Goal: Task Accomplishment & Management: Use online tool/utility

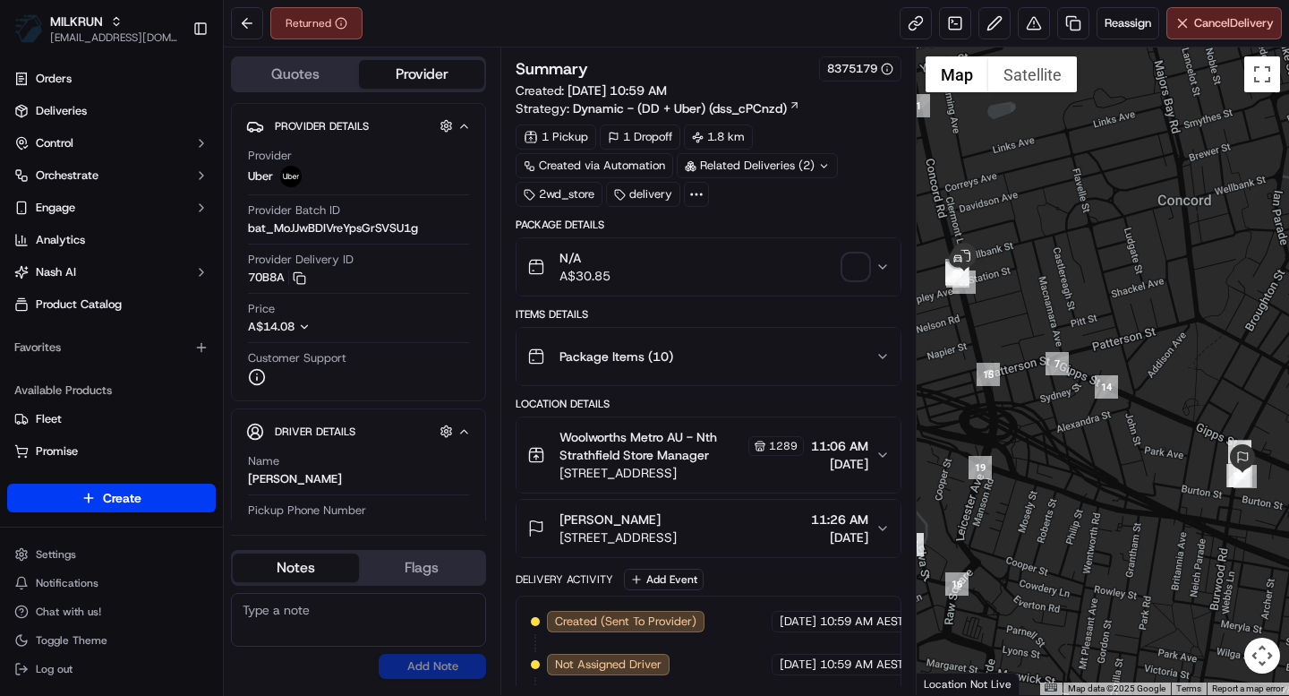
click at [703, 192] on icon at bounding box center [696, 194] width 16 height 16
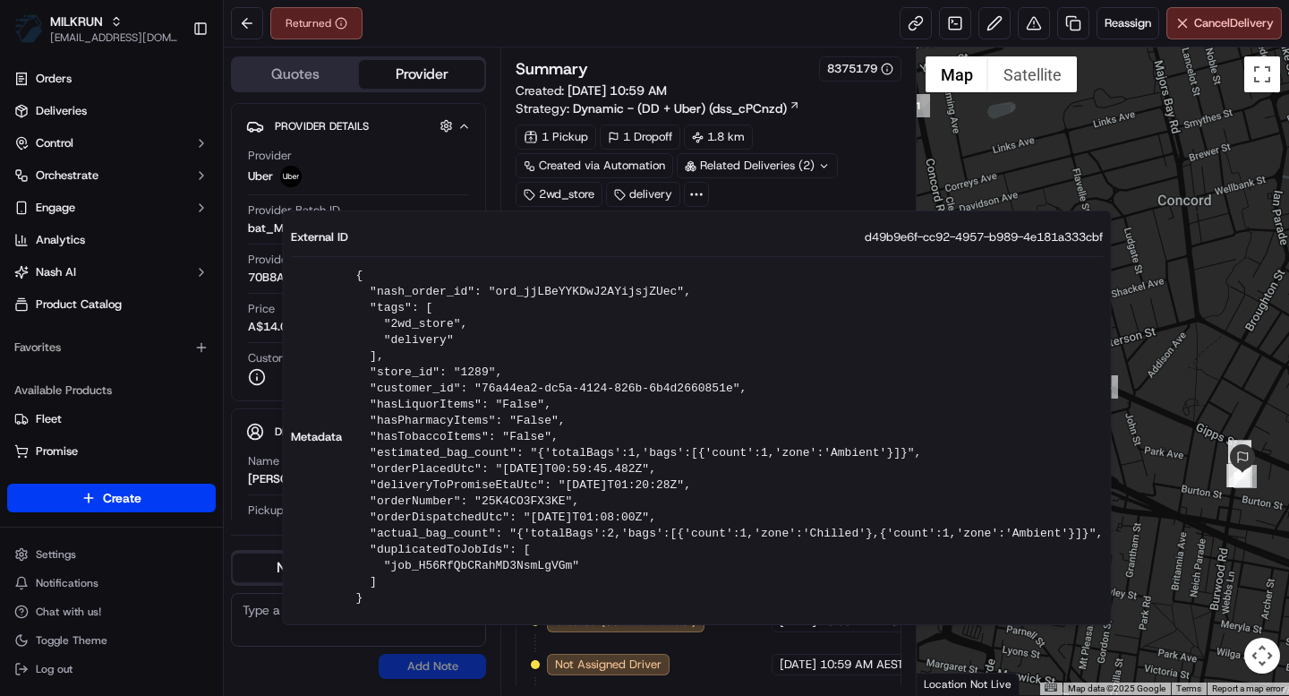
click at [897, 237] on span "d49b9e6f-cc92-4957-b989-4e181a333cbf" at bounding box center [984, 237] width 238 height 16
copy span "d49b9e6f-cc92-4957-b989-4e181a333cbf"
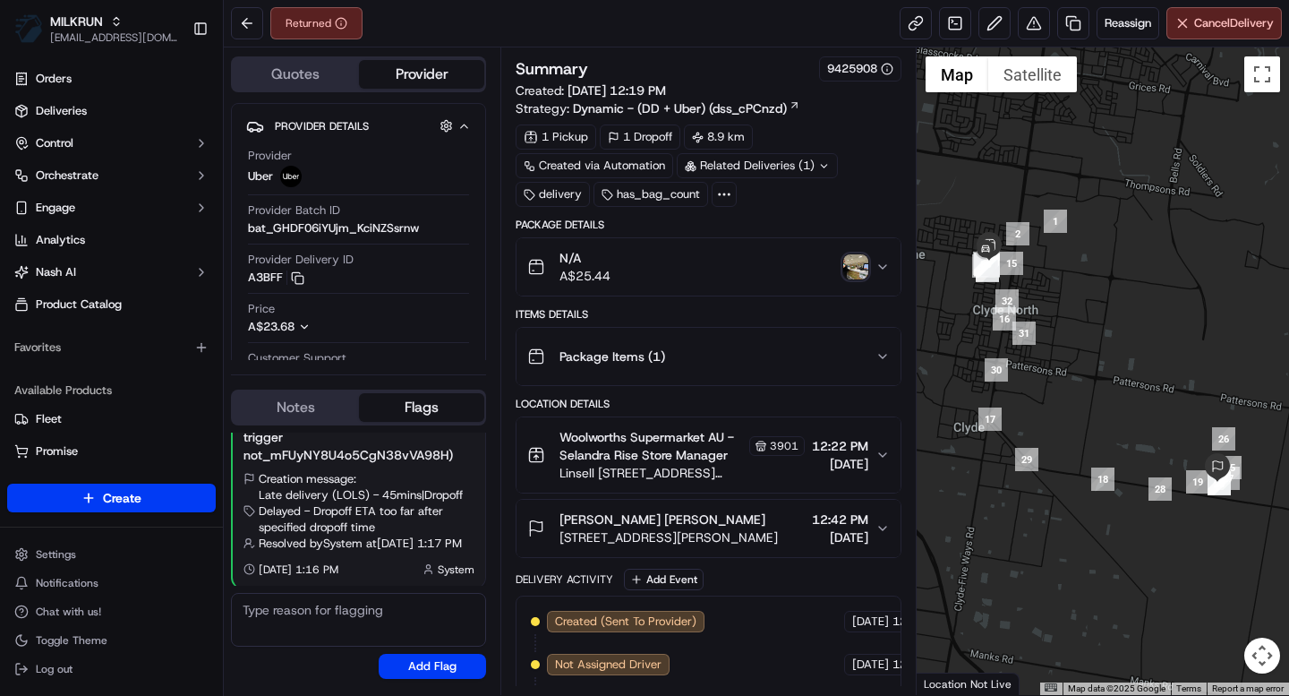
click at [725, 197] on icon at bounding box center [724, 194] width 16 height 16
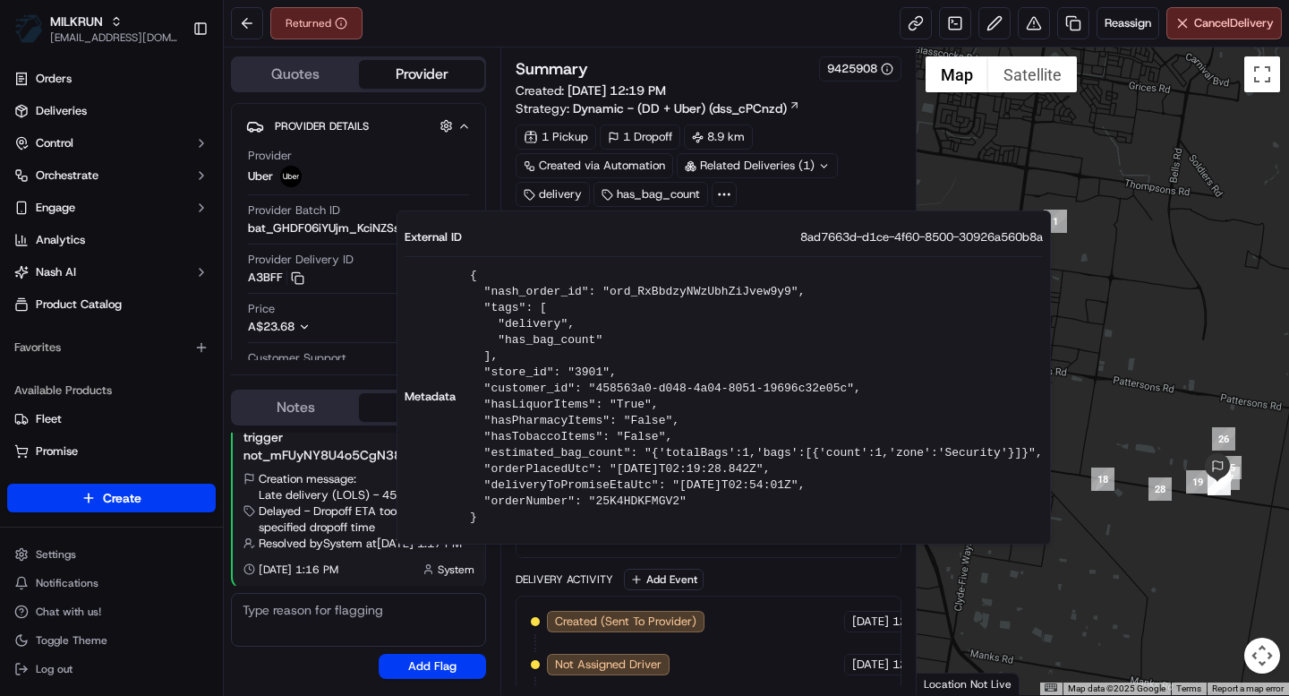
click at [854, 241] on span "8ad7663d-d1ce-4f60-8500-30926a560b8a" at bounding box center [921, 237] width 243 height 16
copy span "8ad7663d-d1ce-4f60-8500-30926a560b8a"
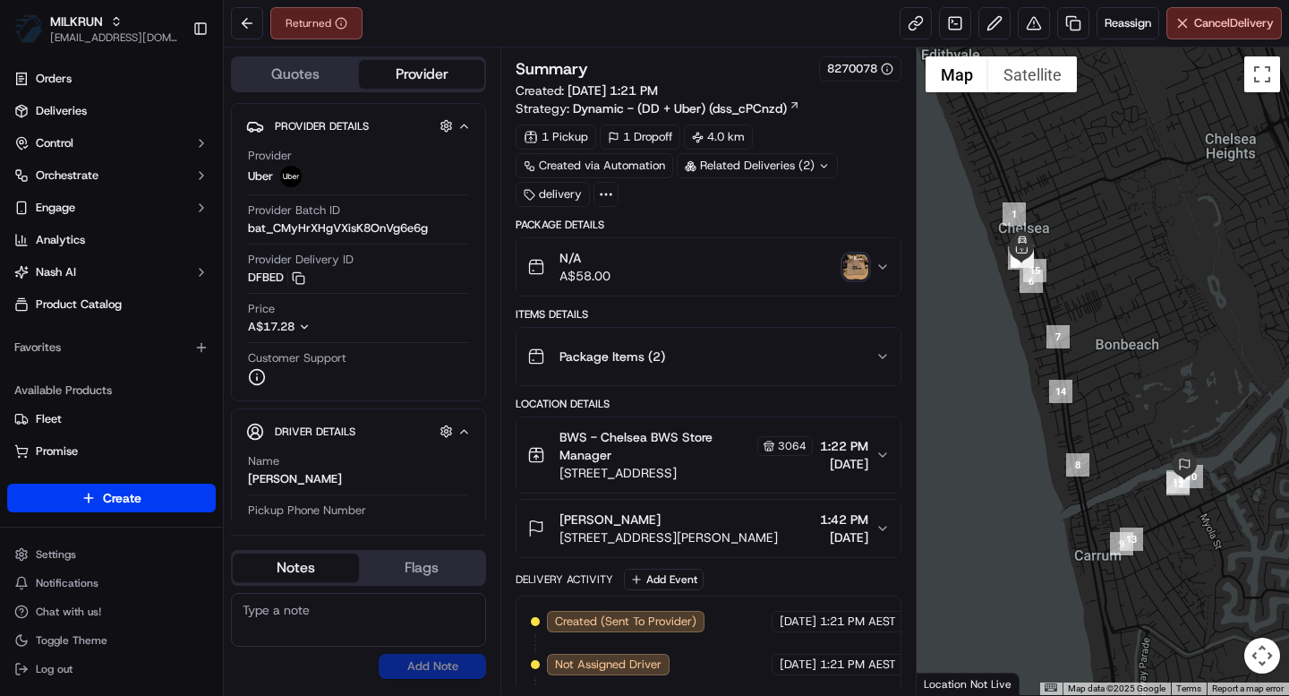
click at [608, 200] on icon at bounding box center [606, 194] width 16 height 16
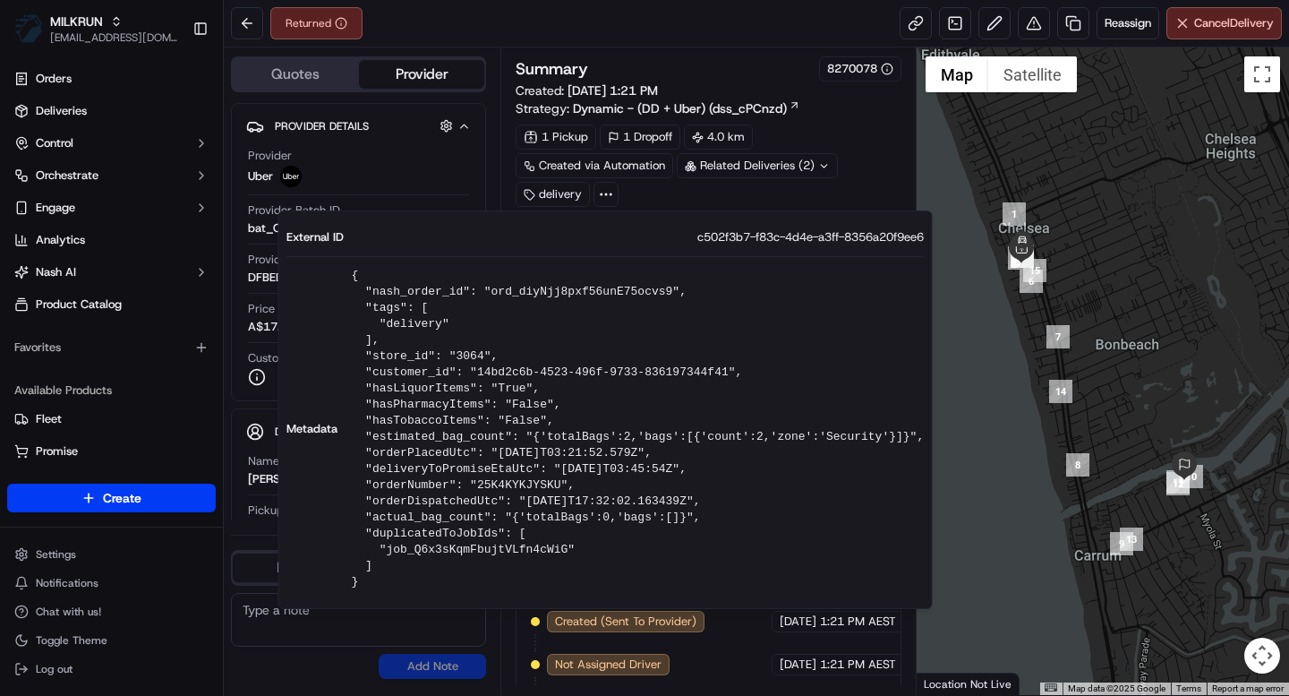
click at [723, 237] on span "c502f3b7-f83c-4d4e-a3ff-8356a20f9ee6" at bounding box center [810, 237] width 226 height 16
copy span "c502f3b7-f83c-4d4e-a3ff-8356a20f9ee6"
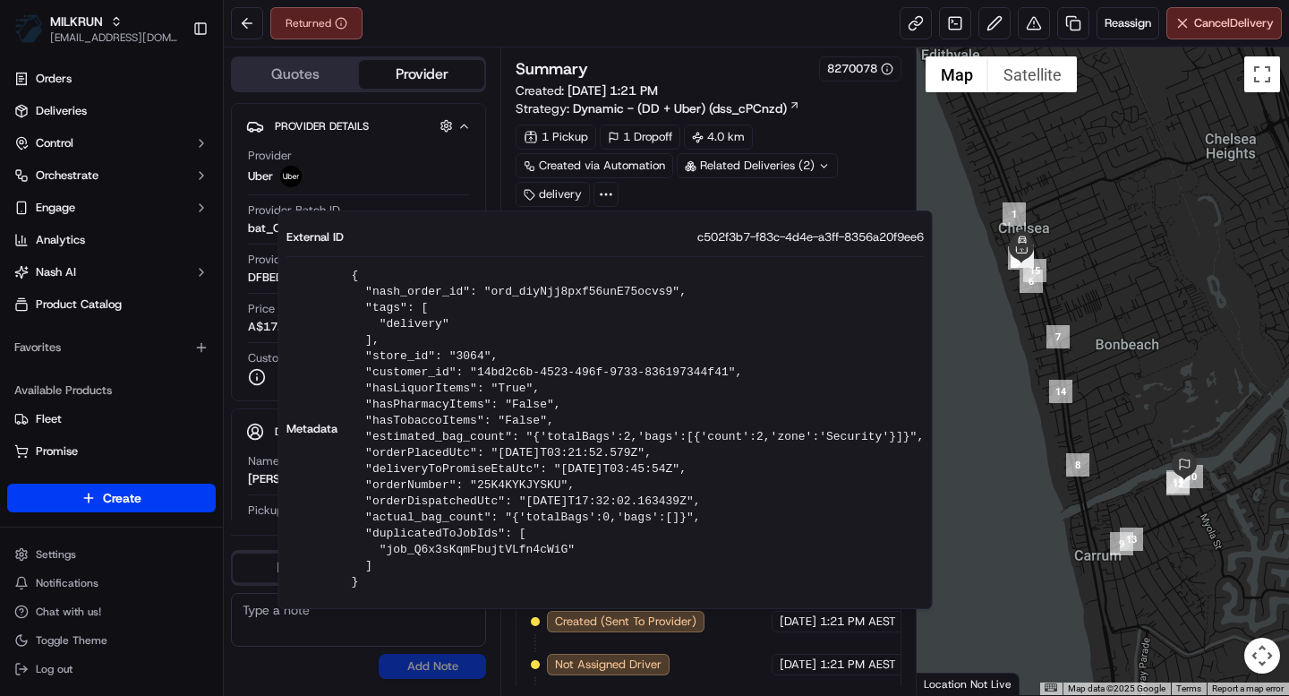
click at [531, 42] on div "Returned Reassign Cancel Delivery" at bounding box center [756, 23] width 1065 height 47
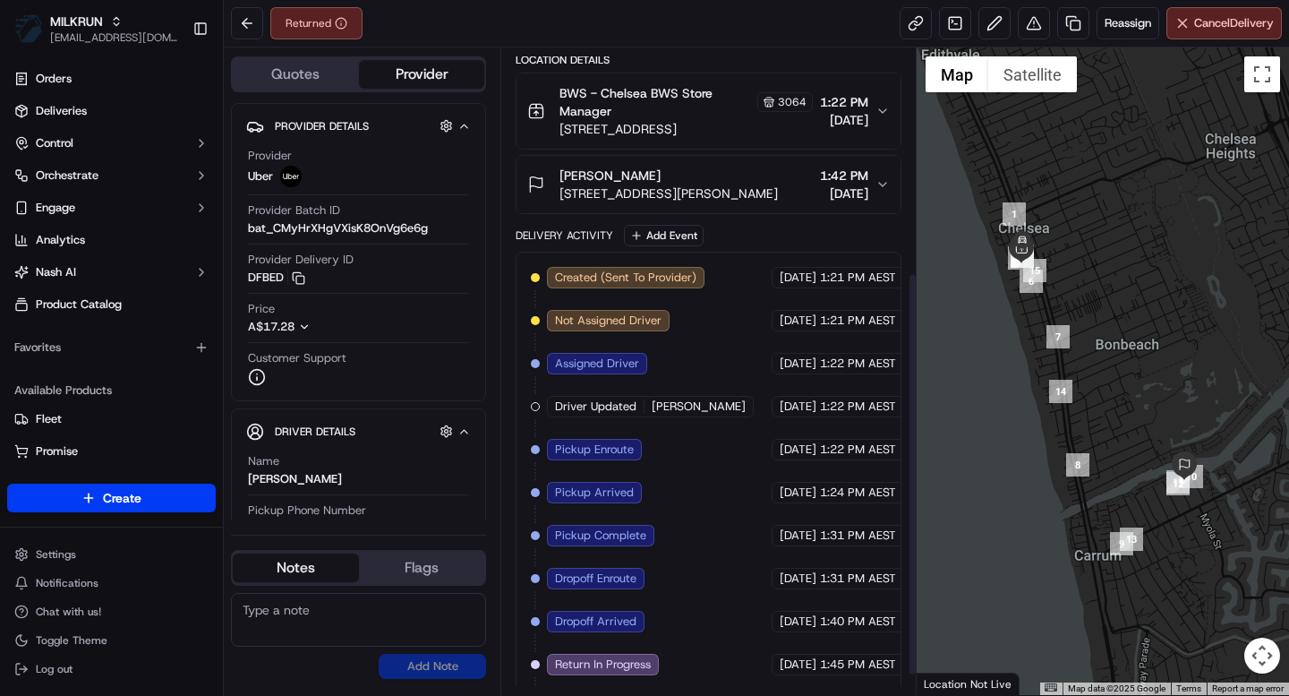
scroll to position [391, 0]
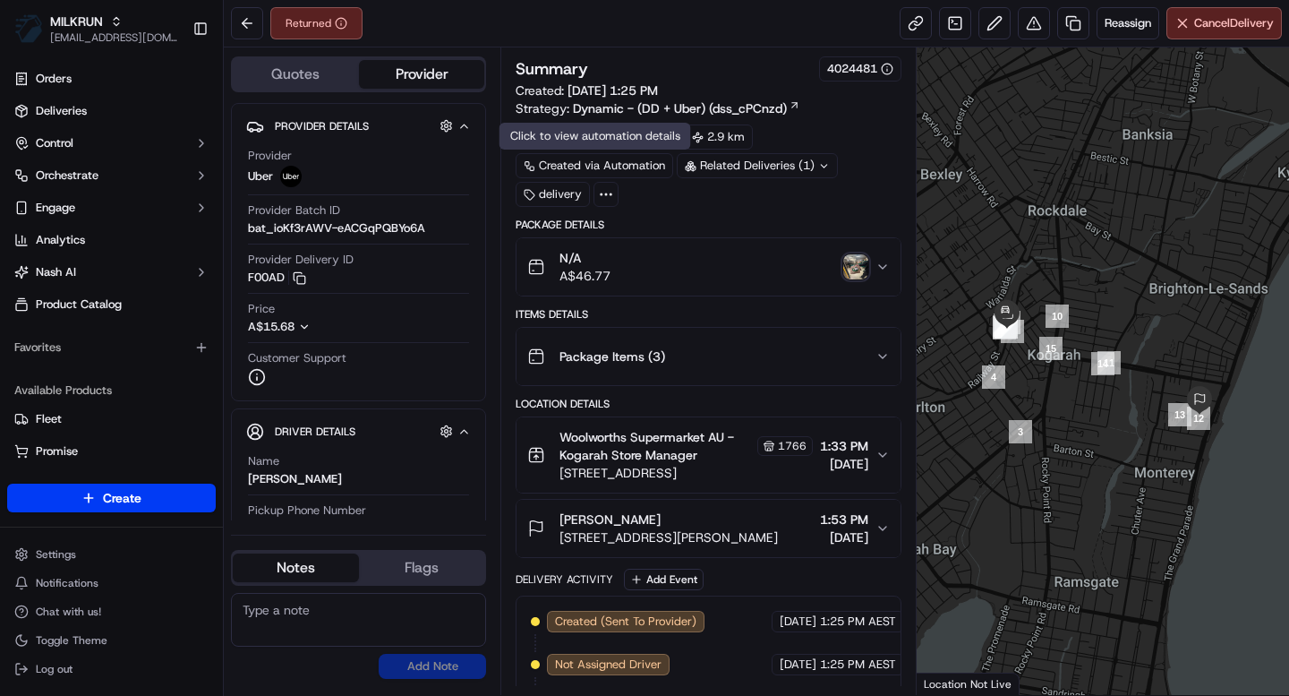
click at [602, 196] on icon at bounding box center [606, 194] width 16 height 16
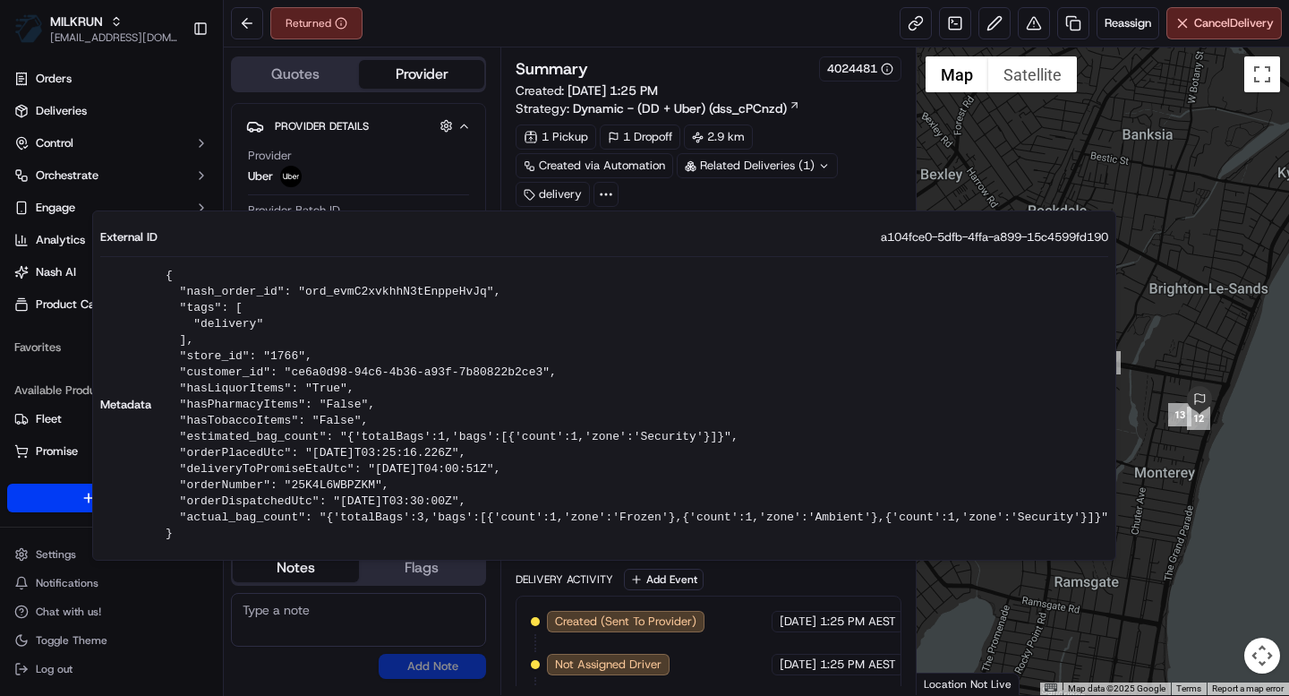
click at [904, 240] on span "a104fce0-5dfb-4ffa-a899-15c4599fd190" at bounding box center [994, 237] width 227 height 16
copy span "a104fce0-5dfb-4ffa-a899-15c4599fd190"
click at [671, 613] on span "Created (Sent To Provider)" at bounding box center [625, 621] width 141 height 16
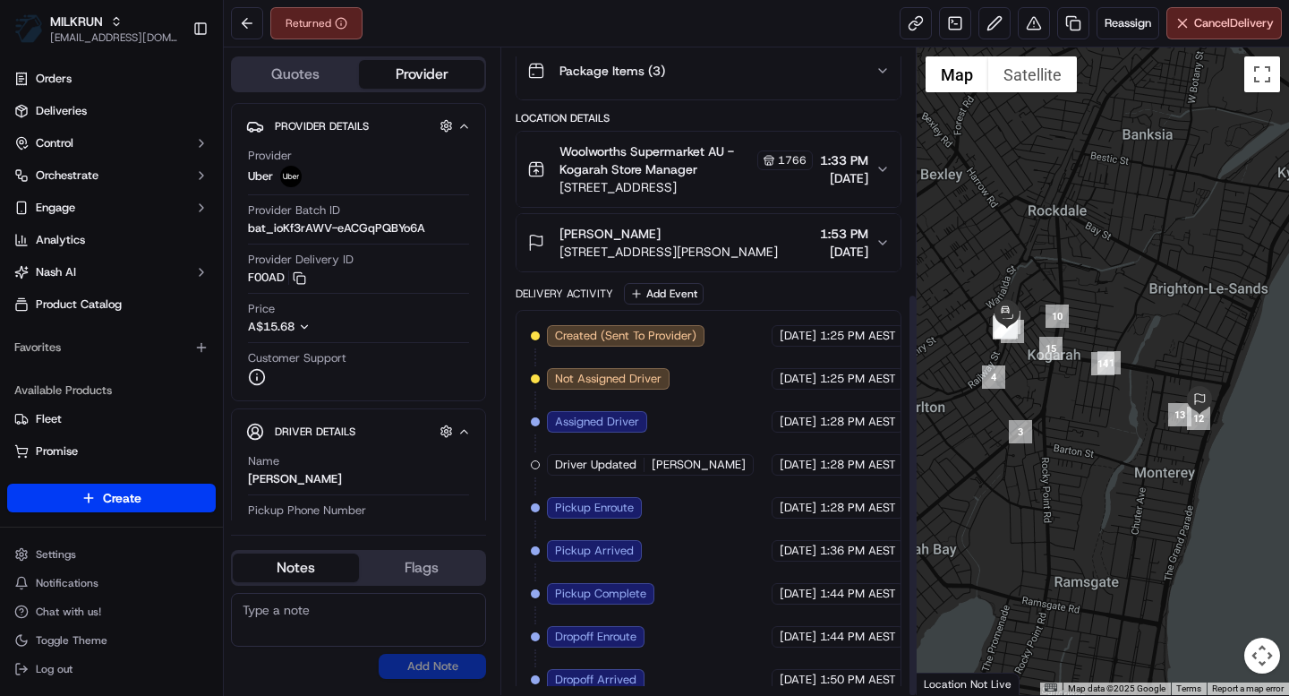
scroll to position [391, 0]
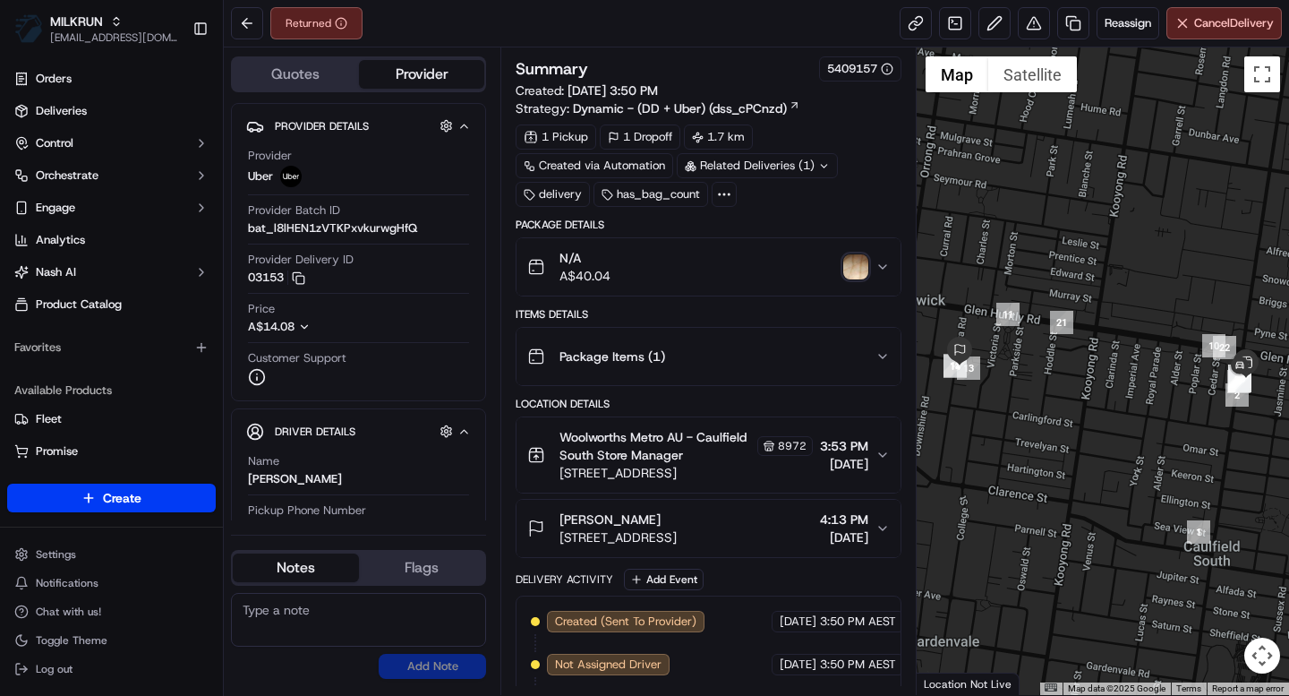
click at [727, 192] on icon at bounding box center [724, 194] width 16 height 16
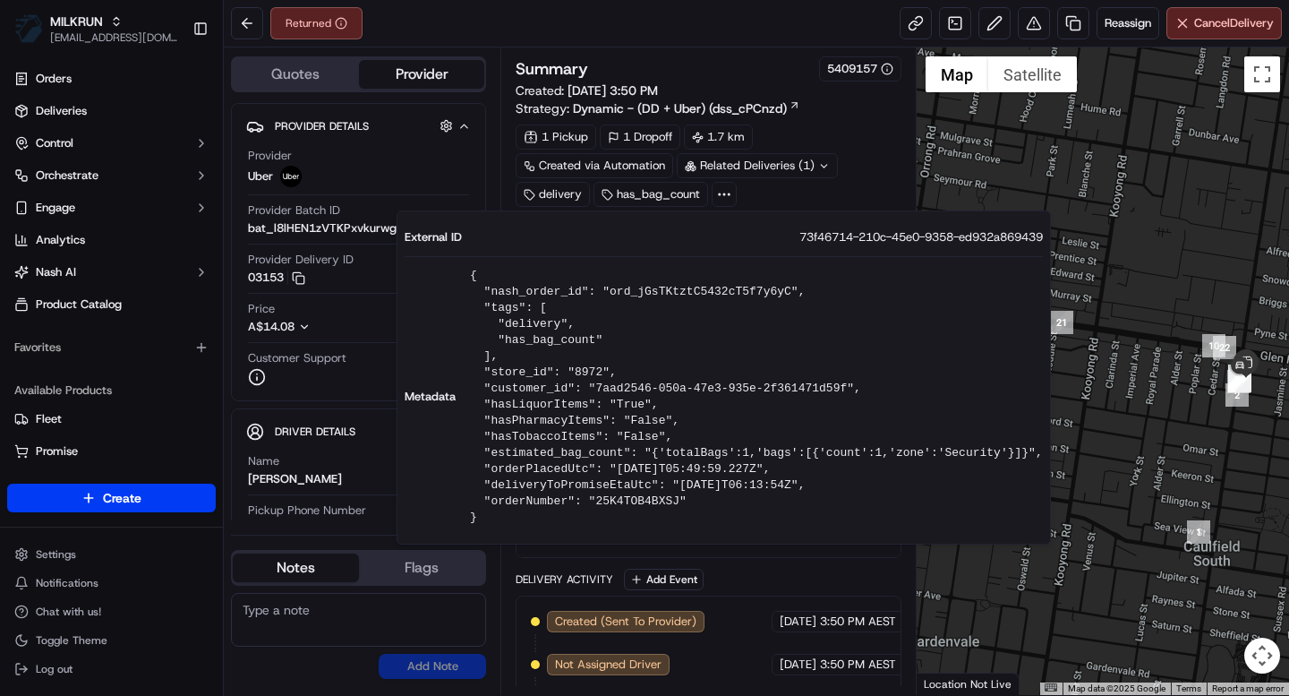
click at [839, 235] on span "73f46714-210c-45e0-9358-ed932a869439" at bounding box center [921, 237] width 244 height 16
copy span "73f46714-210c-45e0-9358-ed932a869439"
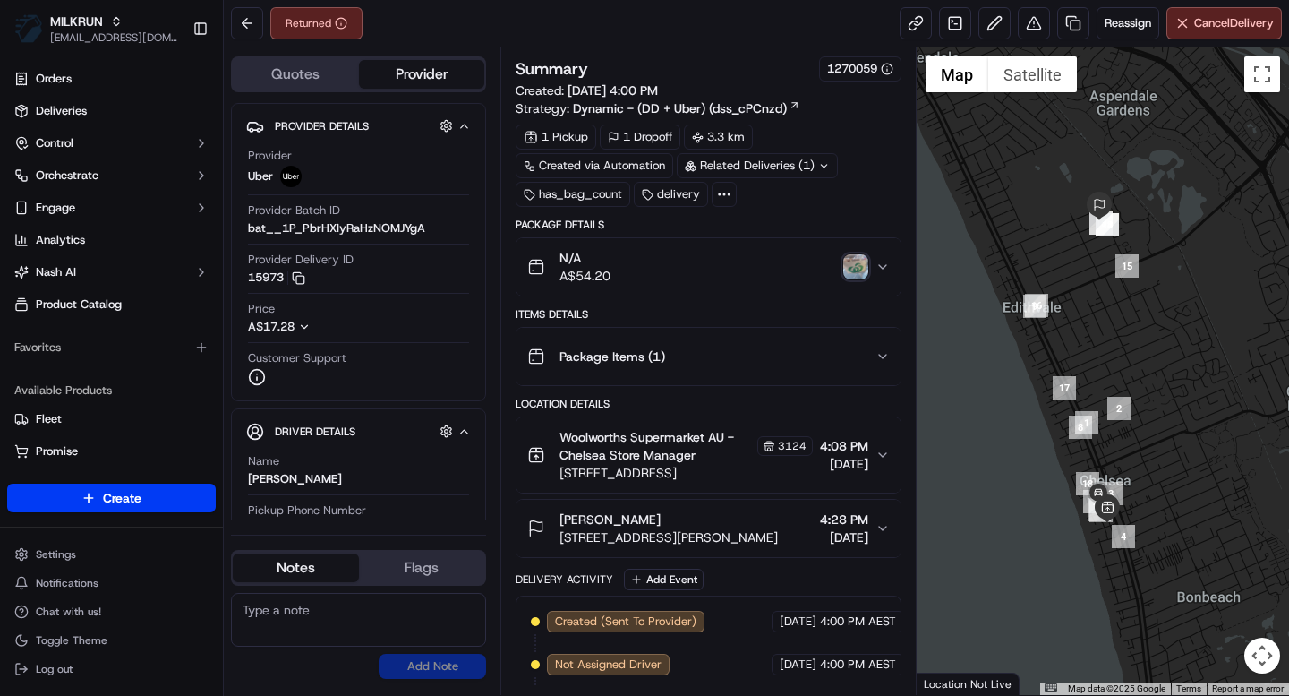
click at [724, 192] on icon at bounding box center [724, 194] width 16 height 16
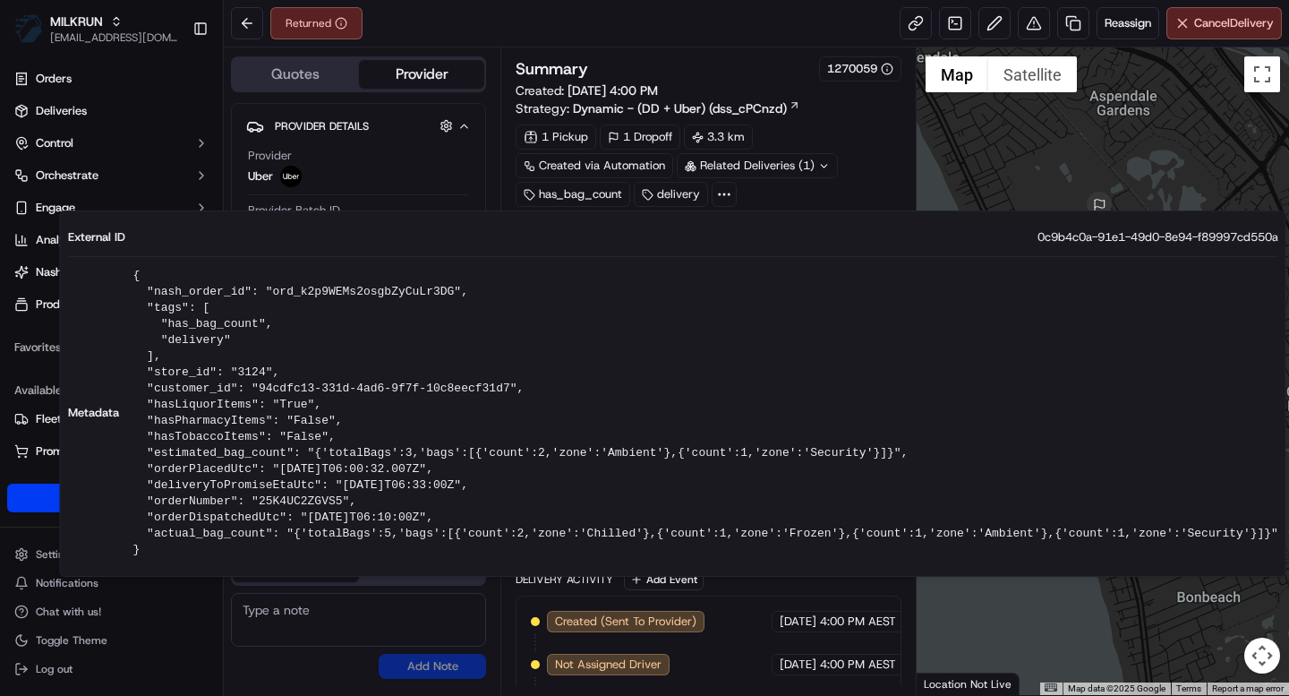
click at [1089, 242] on span "0c9b4c0a-91e1-49d0-8e94-f89997cd550a" at bounding box center [1158, 237] width 241 height 16
copy span "0c9b4c0a-91e1-49d0-8e94-f89997cd550a"
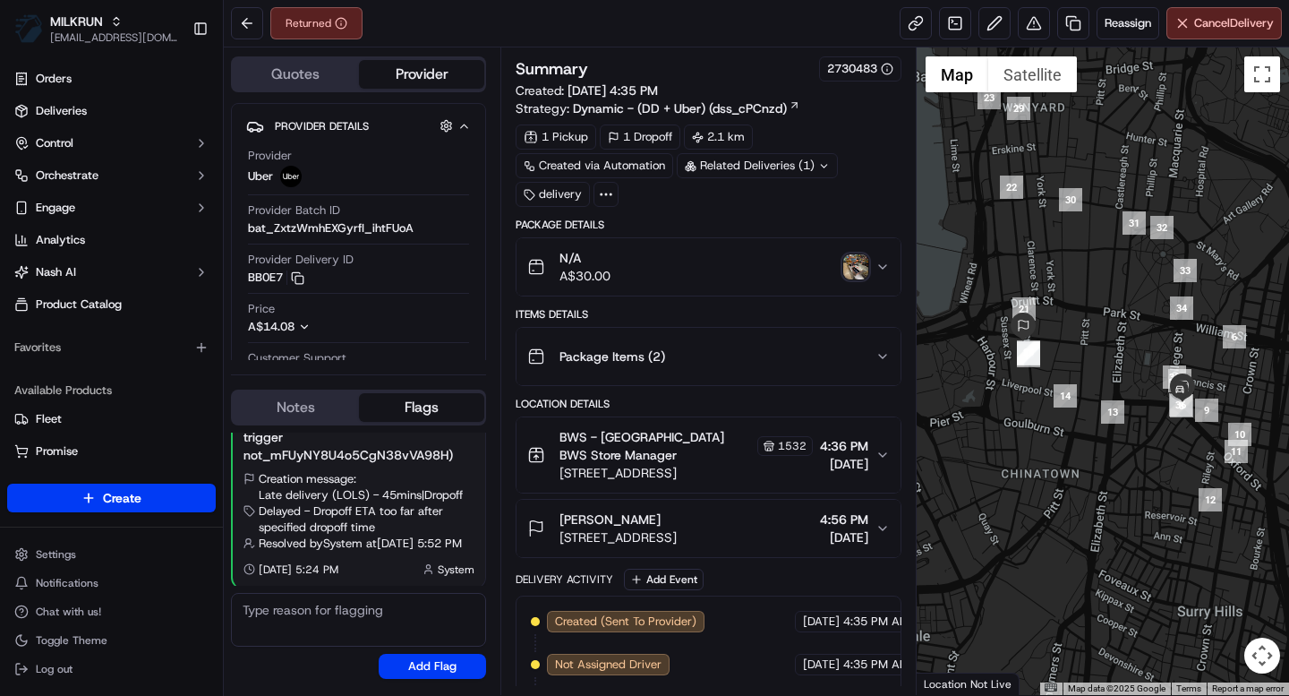
click at [611, 191] on icon at bounding box center [606, 194] width 16 height 16
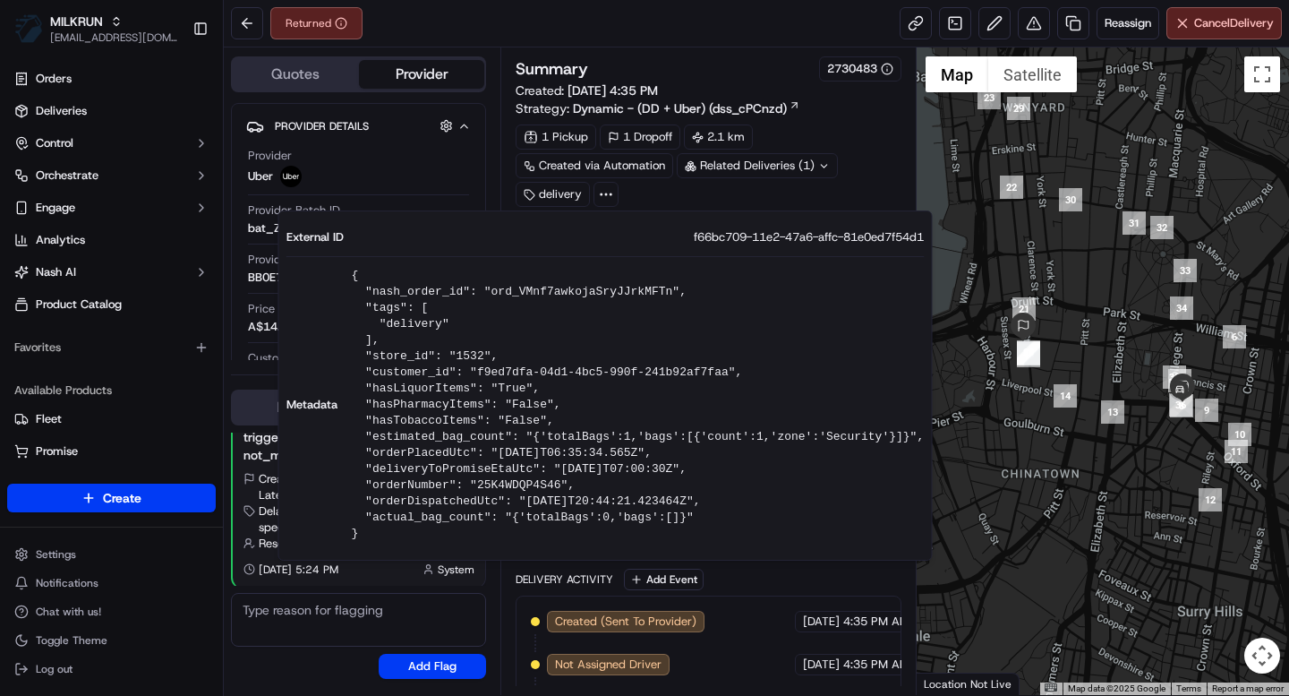
click at [834, 233] on span "f66bc709-11e2-47a6-affc-81e0ed7f54d1" at bounding box center [809, 237] width 230 height 16
copy span "f66bc709-11e2-47a6-affc-81e0ed7f54d1"
click at [645, 47] on div "Returned Reassign Cancel Delivery" at bounding box center [756, 23] width 1065 height 47
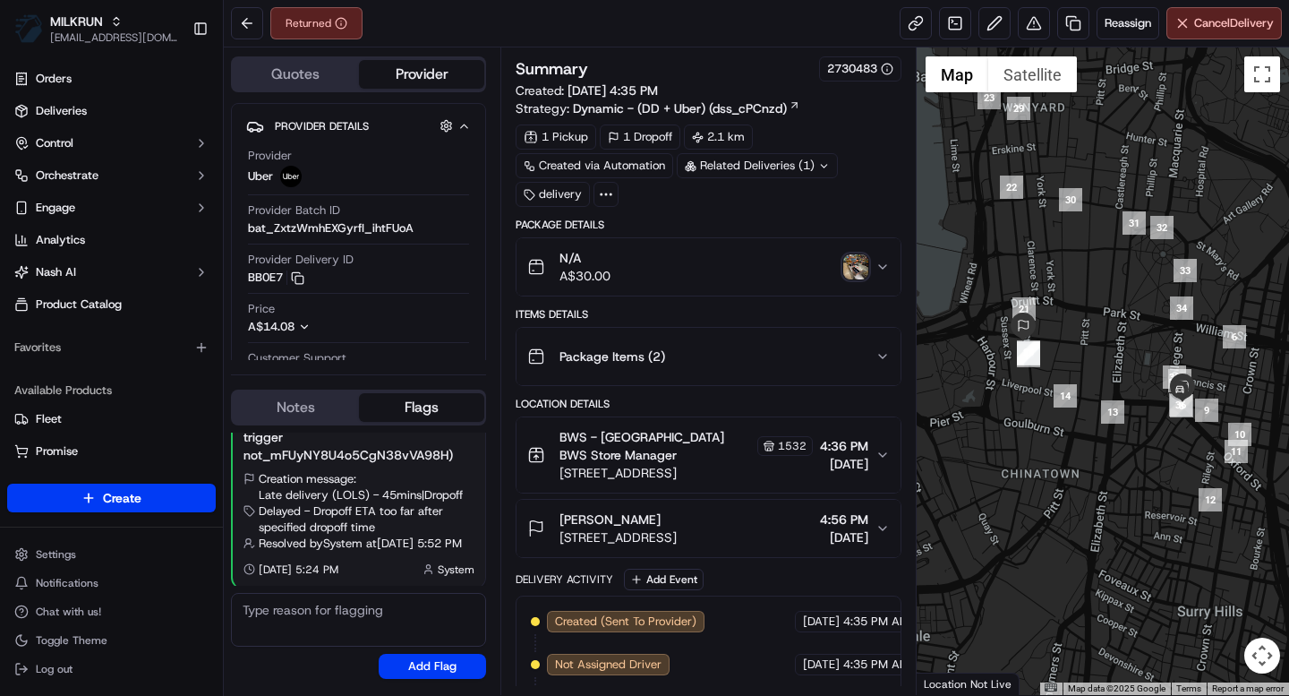
click at [605, 190] on icon at bounding box center [606, 194] width 16 height 16
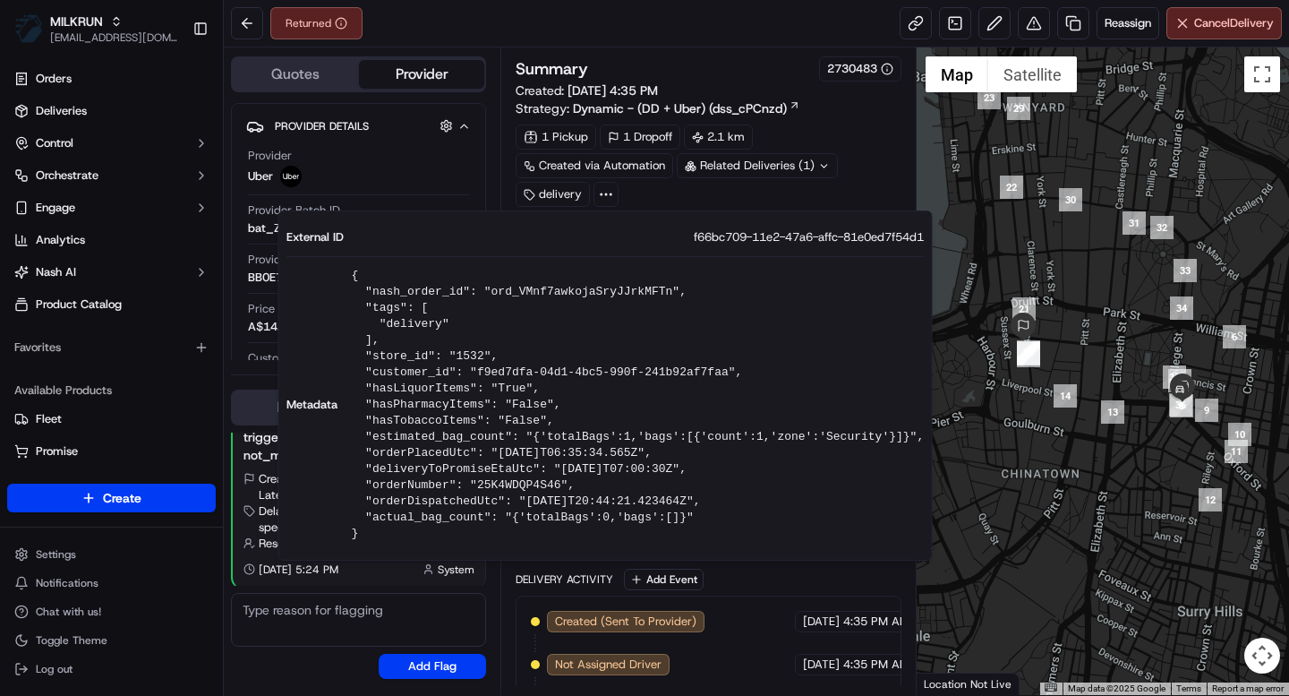
click at [605, 190] on icon at bounding box center [606, 194] width 16 height 16
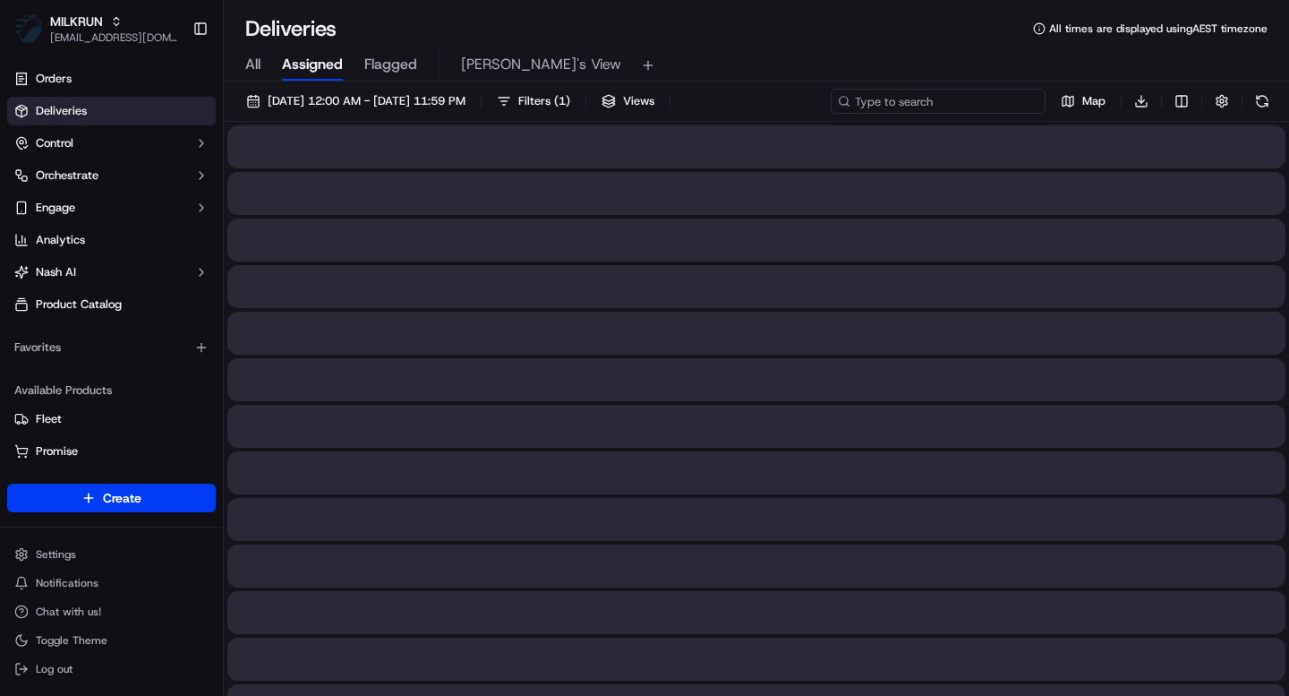
click at [964, 100] on input at bounding box center [938, 101] width 215 height 25
paste input "leanne.allnatt@gmail.com"
type input "leanne.allnatt@gmail.com"
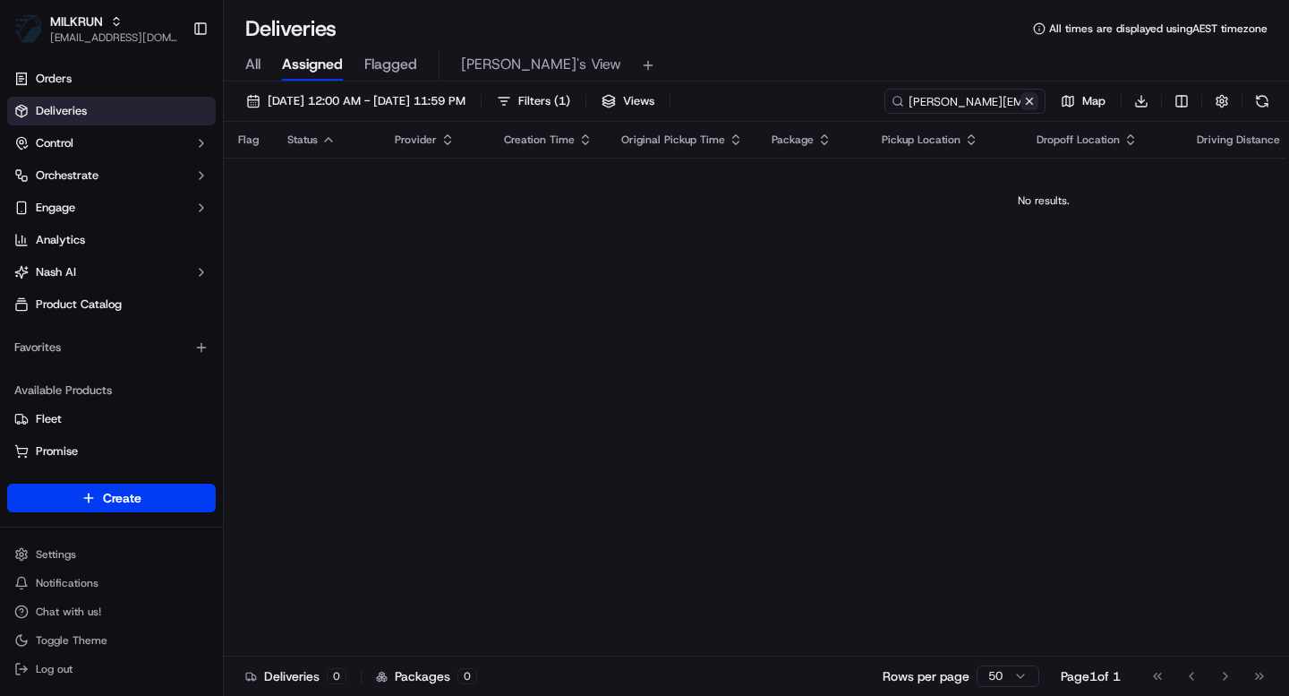
click at [1028, 104] on button at bounding box center [1030, 101] width 18 height 18
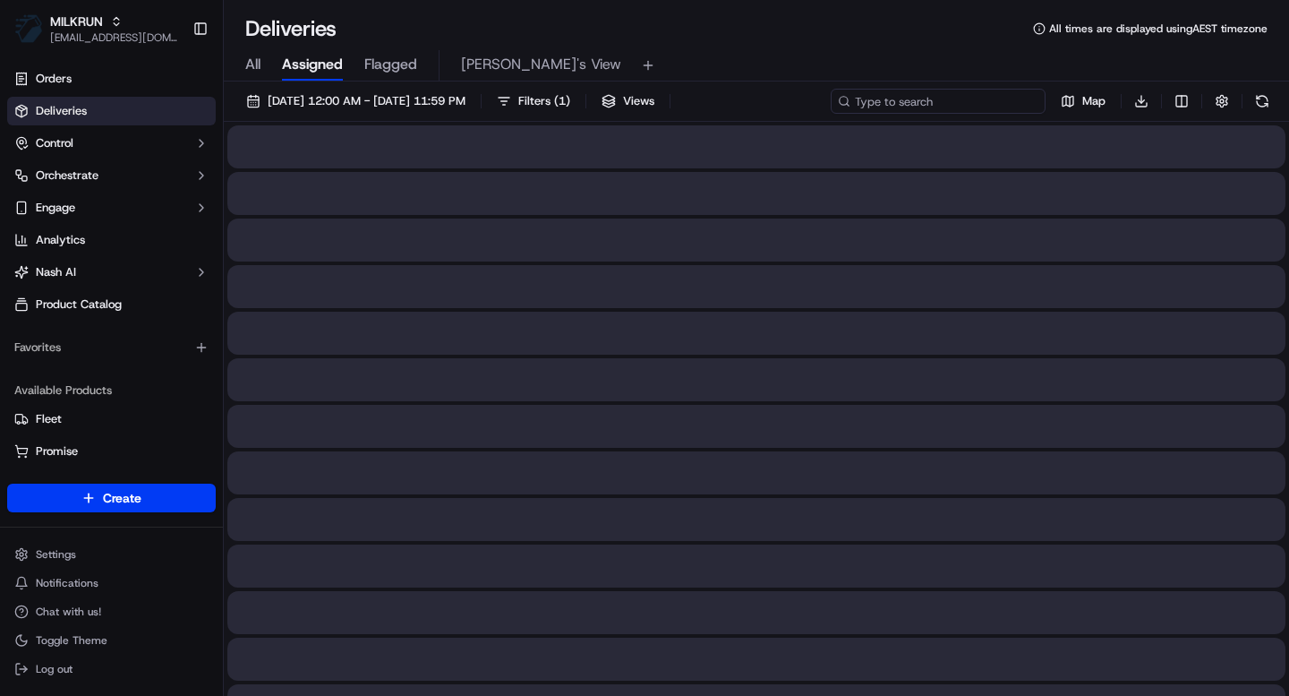
click at [944, 99] on input at bounding box center [938, 101] width 215 height 25
paste input "ea0a09b2-5444-4976-9dca-96a91d7dce51"
type input "ea0a09b2-5444-4976-9dca-96a91d7dce51"
click at [466, 105] on span "19/09/2025 12:00 AM - 26/09/2025 11:59 PM" at bounding box center [367, 101] width 198 height 16
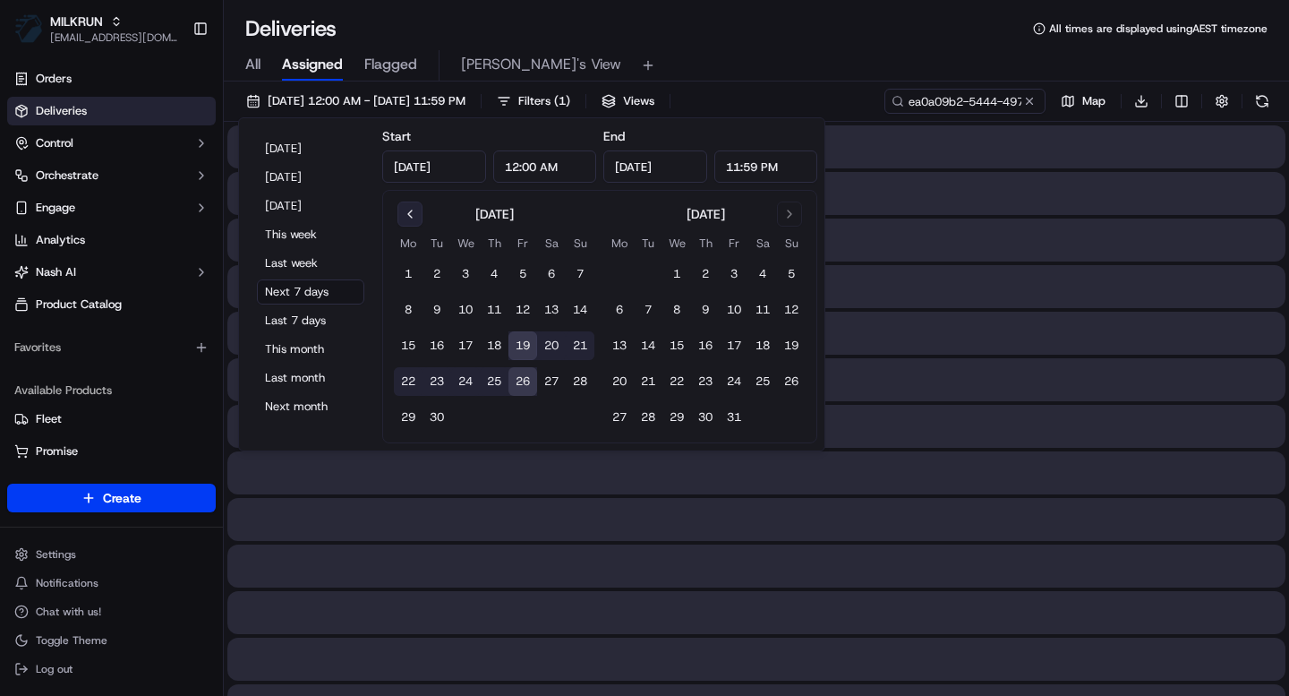
click at [410, 218] on button "Go to previous month" at bounding box center [409, 213] width 25 height 25
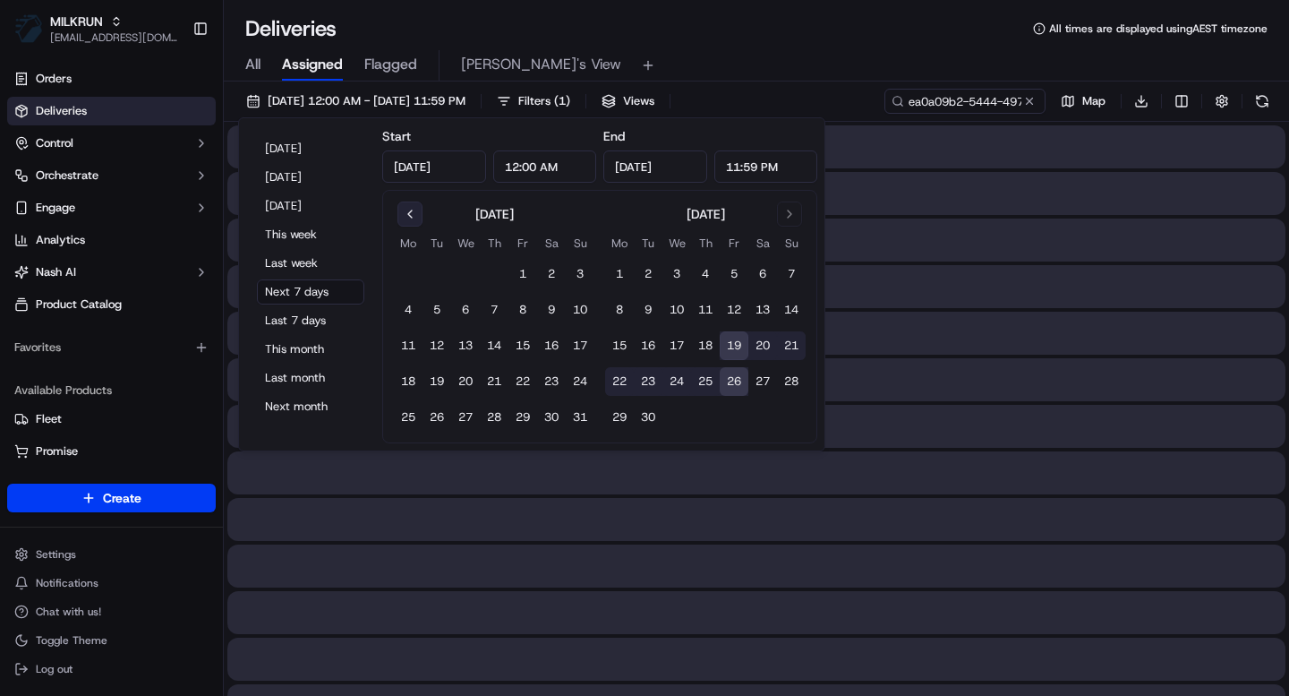
click at [410, 218] on button "Go to previous month" at bounding box center [409, 213] width 25 height 25
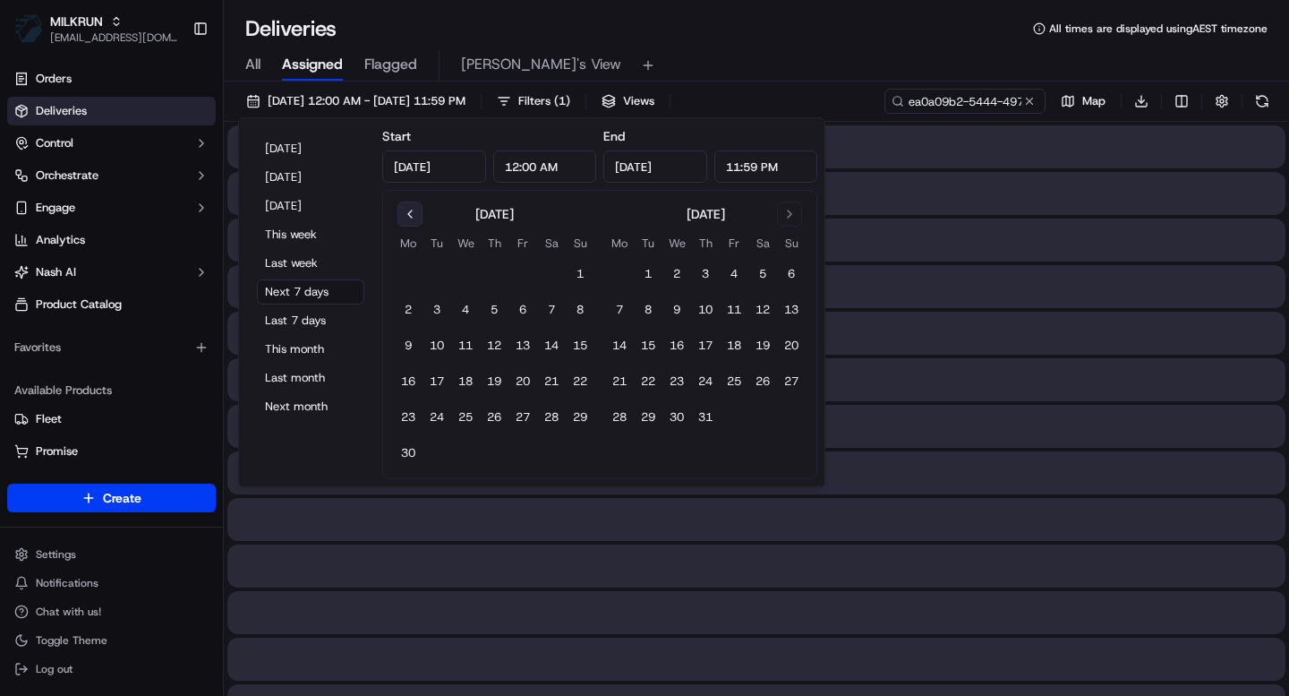
click at [410, 218] on button "Go to previous month" at bounding box center [409, 213] width 25 height 25
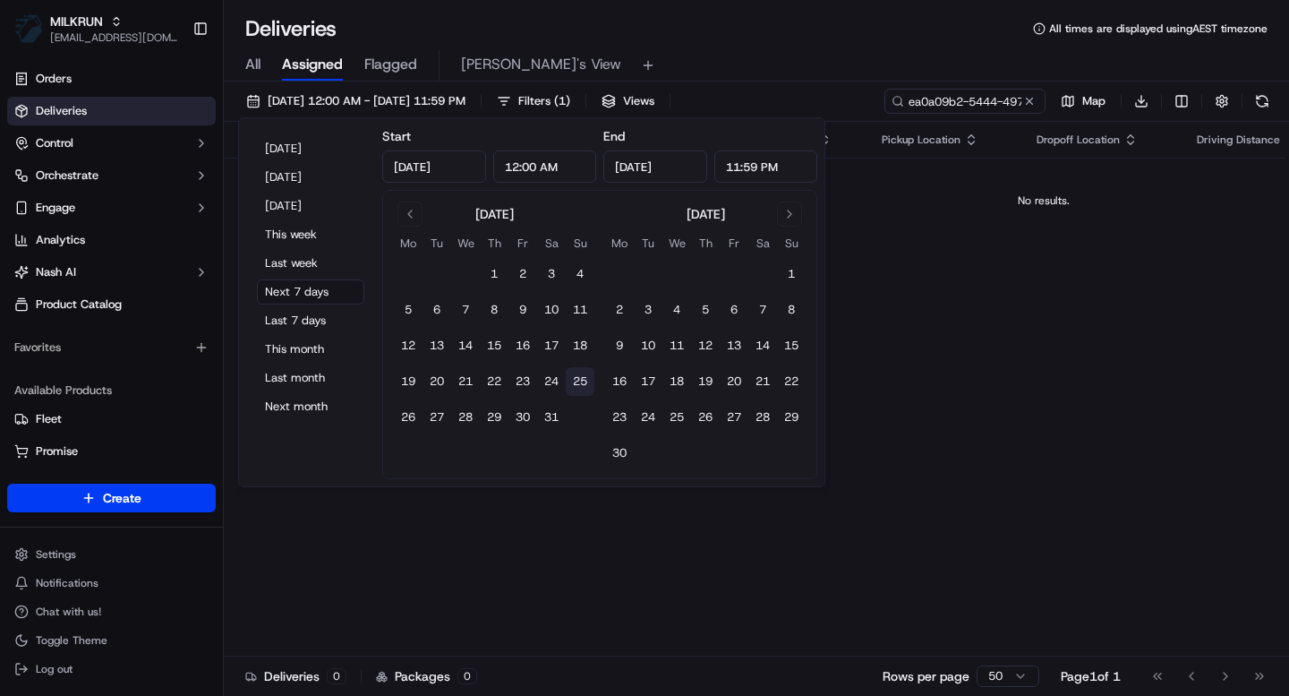
click at [581, 383] on button "25" at bounding box center [580, 381] width 29 height 29
type input "May 25, 2025"
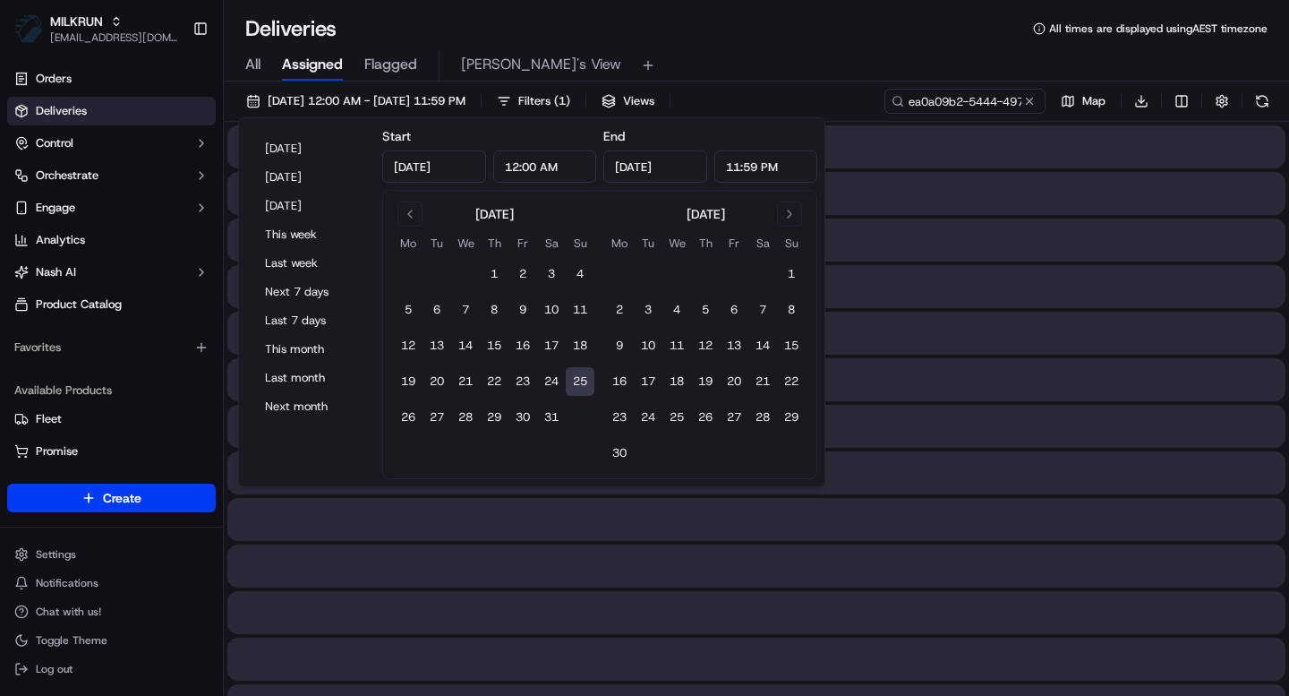
click at [581, 383] on button "25" at bounding box center [580, 381] width 29 height 29
click at [879, 61] on div "All Assigned Flagged Mimi's View" at bounding box center [756, 65] width 1065 height 31
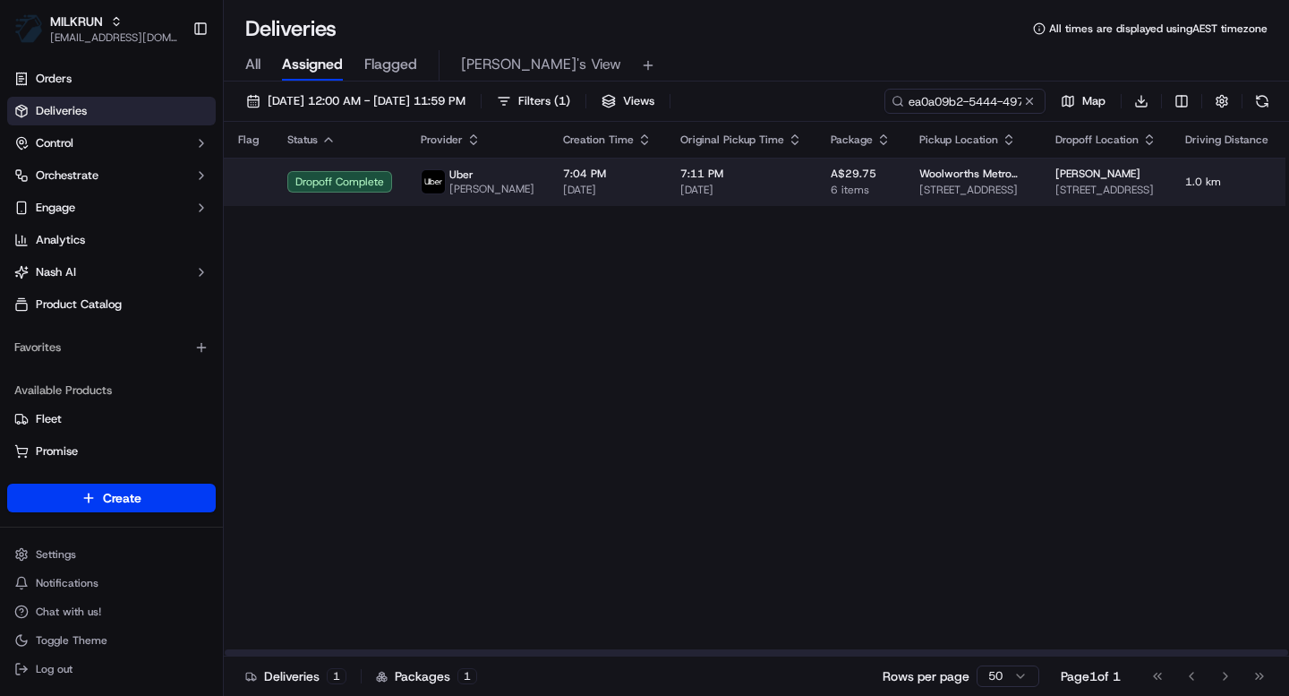
click at [1137, 190] on td "leanne allnatt 3 First Ave, Jannali, NSW 2226, AU" at bounding box center [1106, 182] width 130 height 48
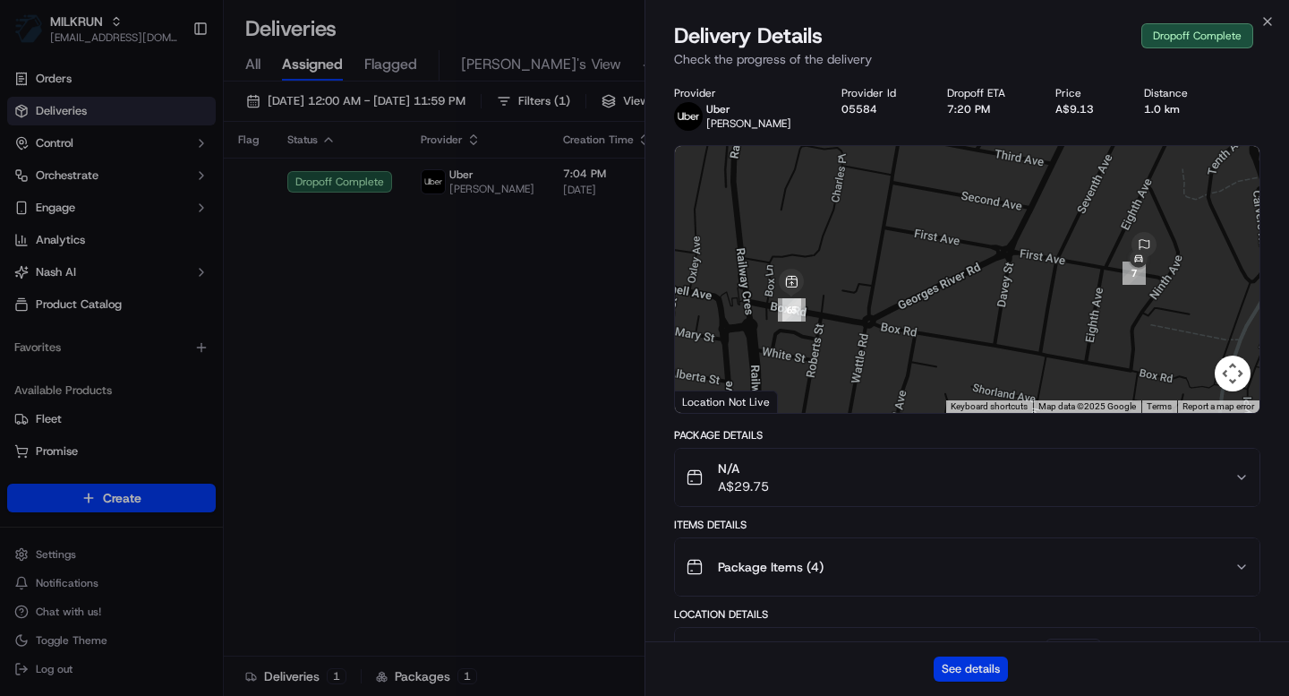
click at [985, 664] on button "See details" at bounding box center [971, 668] width 74 height 25
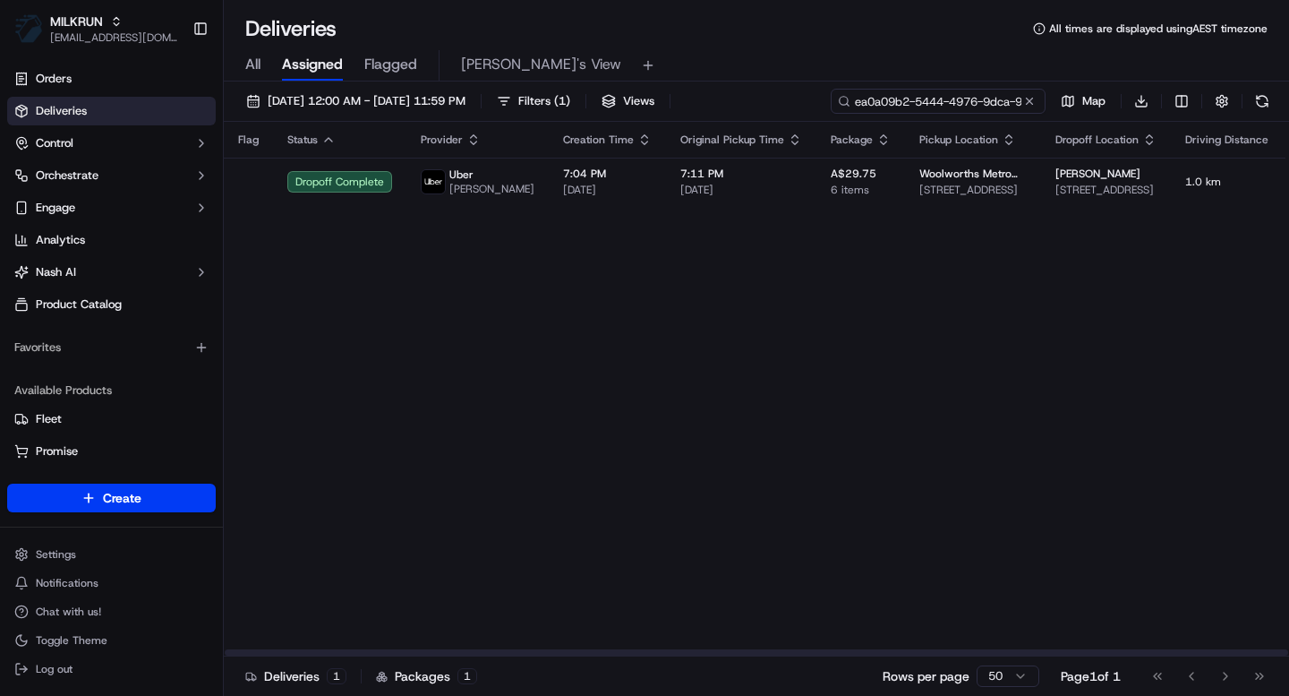
click at [953, 107] on input "ea0a09b2-5444-4976-9dca-96a91d7dce51" at bounding box center [938, 101] width 215 height 25
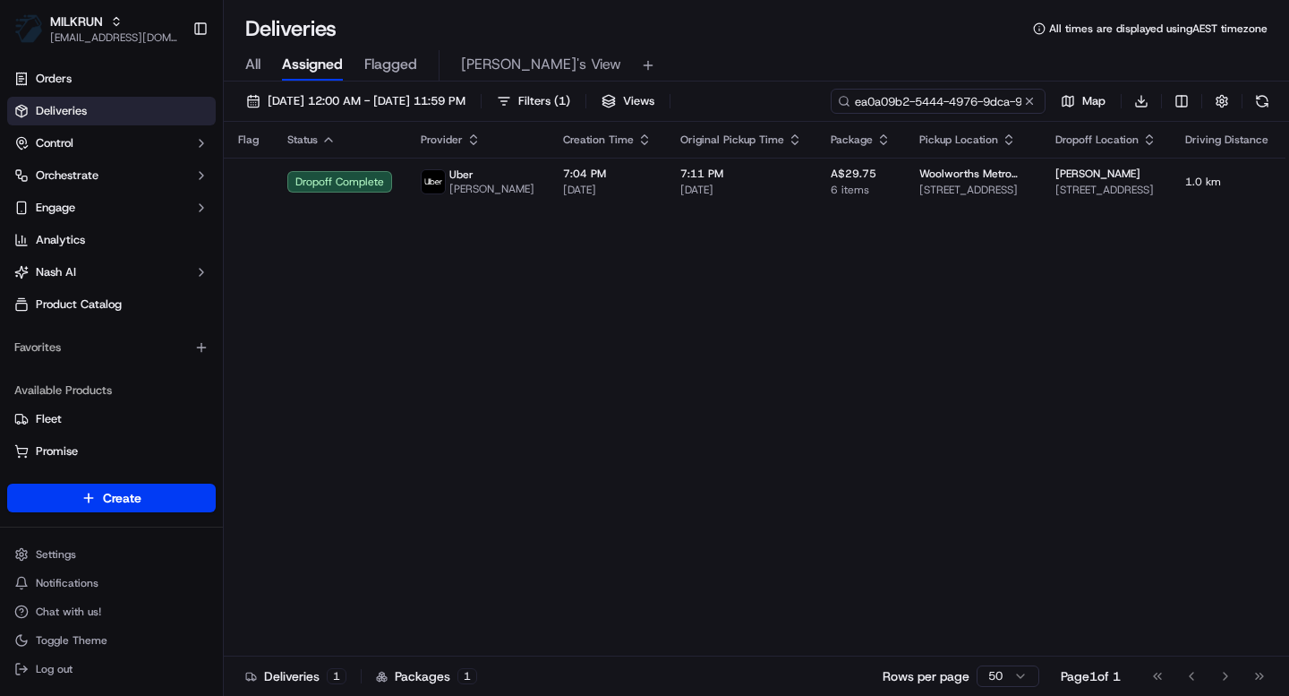
paste input "3572aace-77e2-4180-804d-62897b89829d"
type input "3572aace-77e2-4180-804d-62897b89829d"
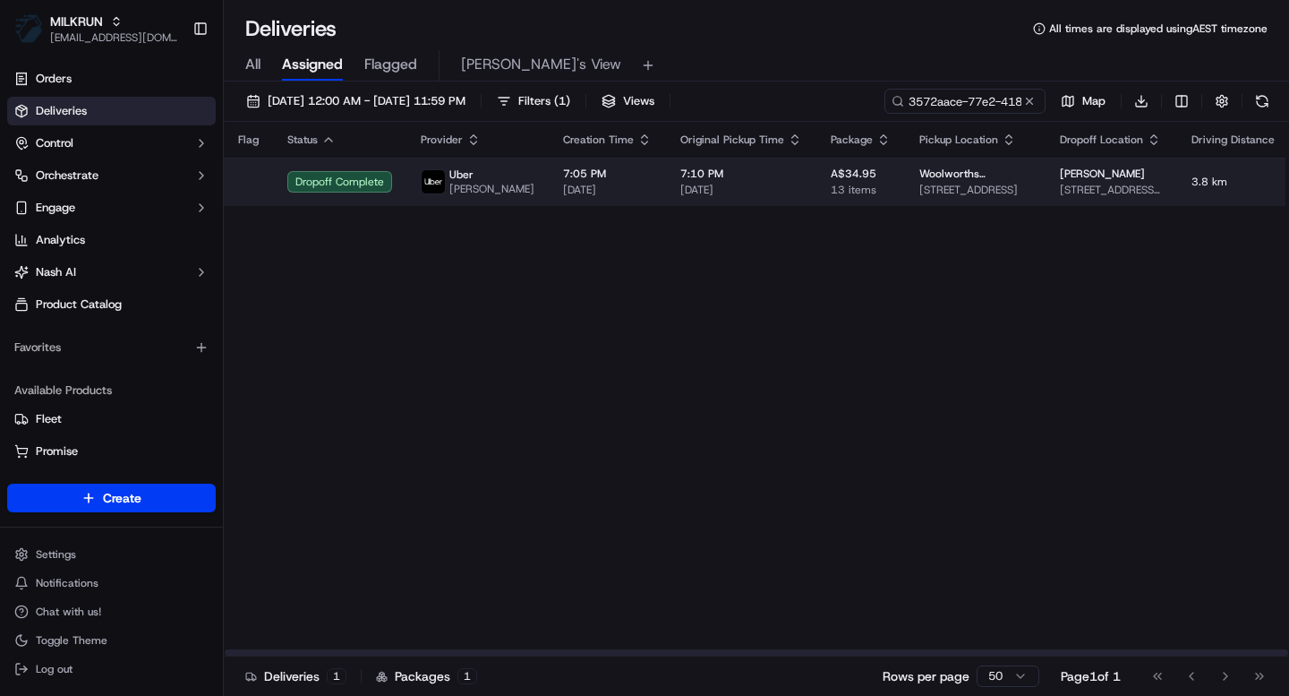
click at [617, 177] on td "7:05 PM 25/05/2025" at bounding box center [607, 182] width 117 height 48
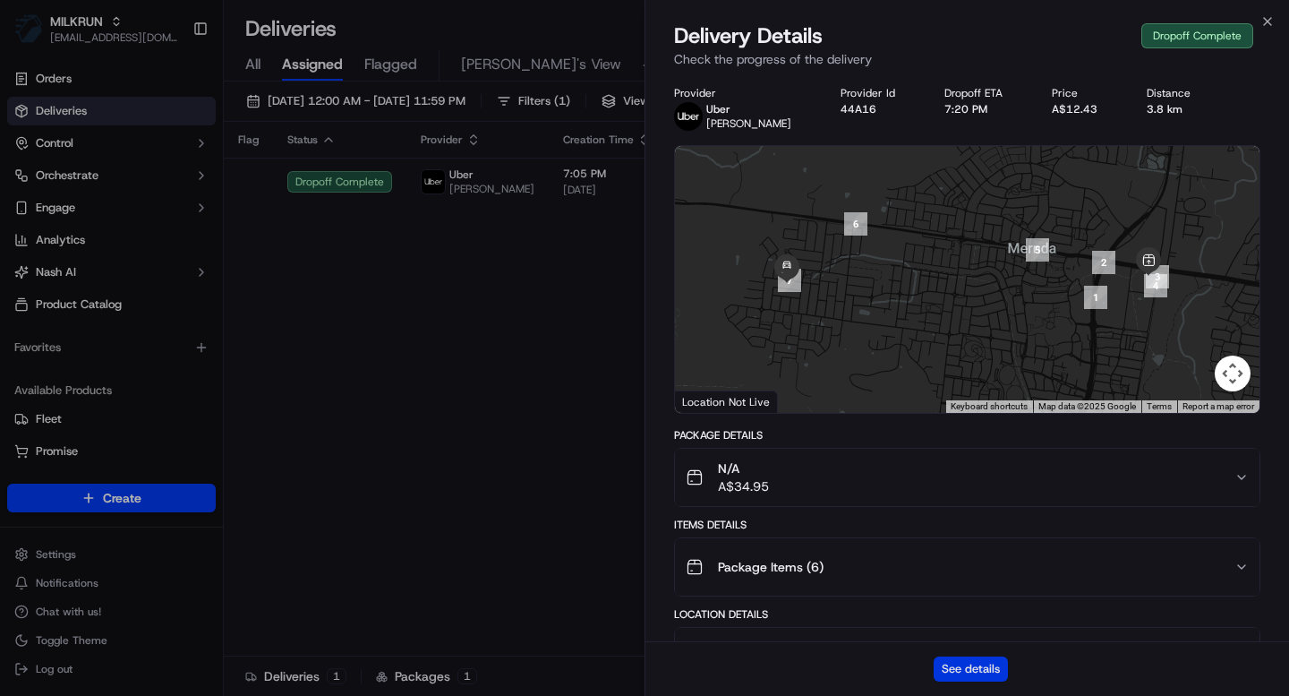
click at [961, 670] on button "See details" at bounding box center [971, 668] width 74 height 25
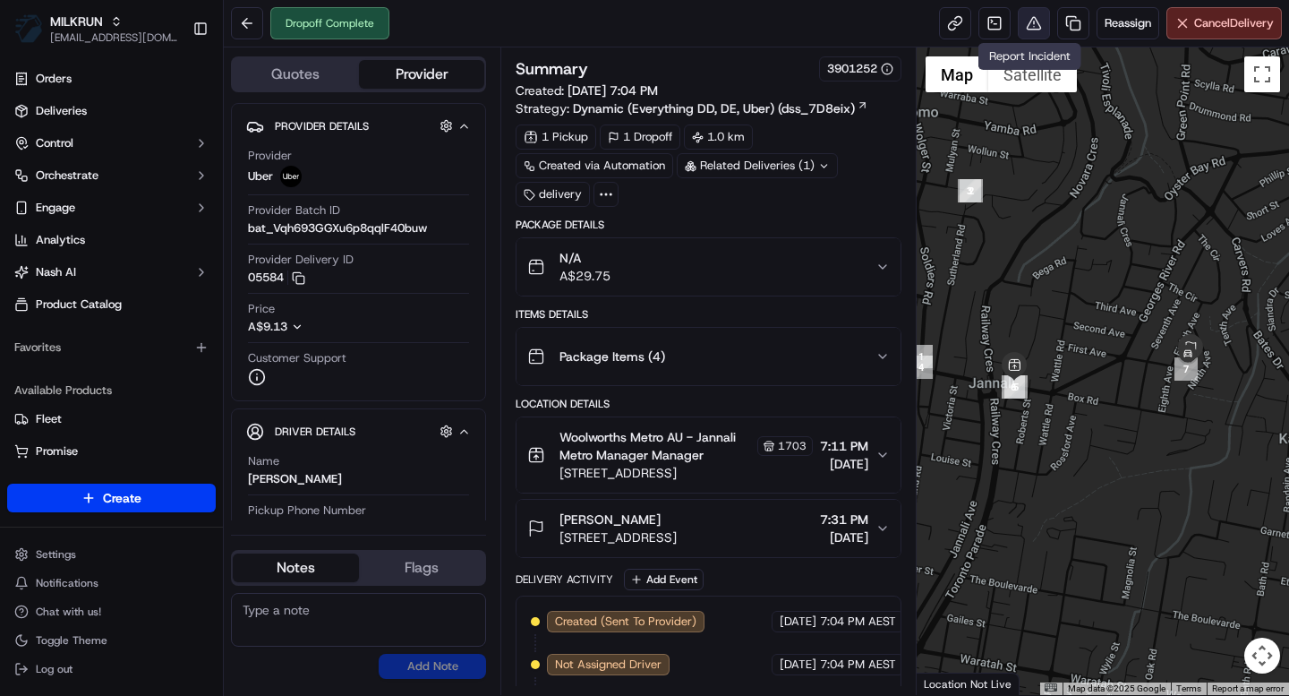
click at [1030, 27] on button at bounding box center [1034, 23] width 32 height 32
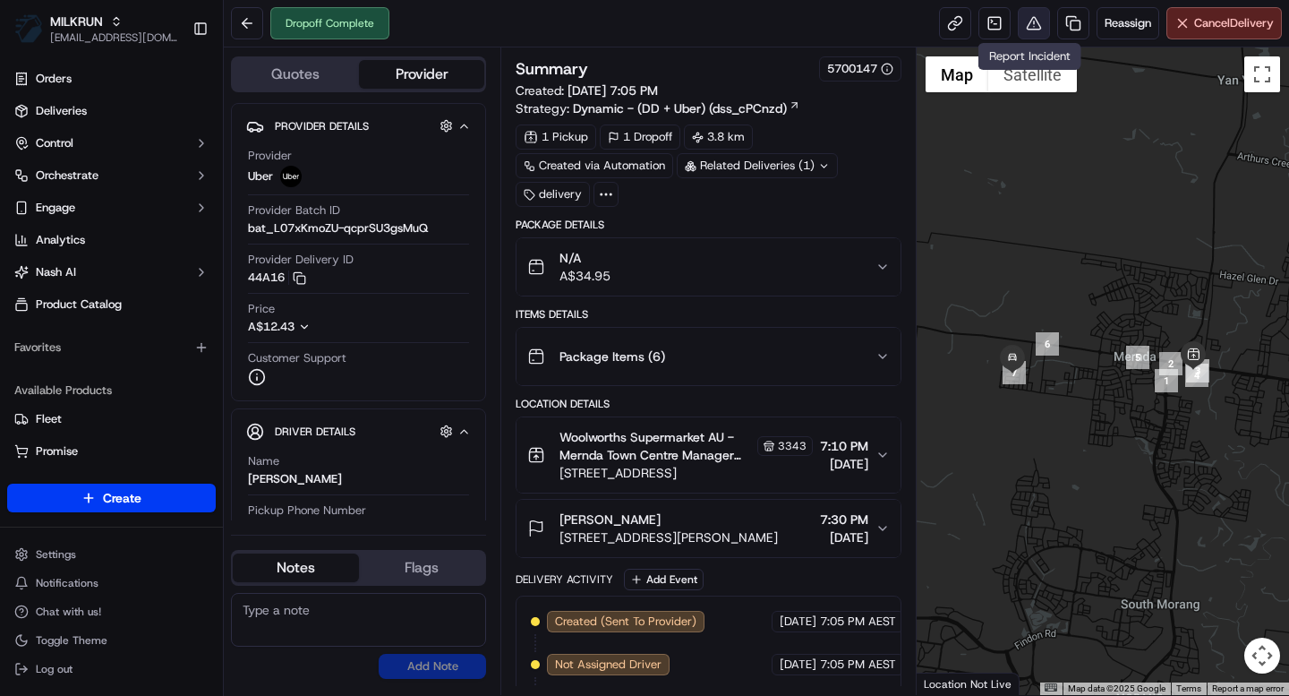
click at [1032, 26] on button at bounding box center [1034, 23] width 32 height 32
